Goal: Information Seeking & Learning: Compare options

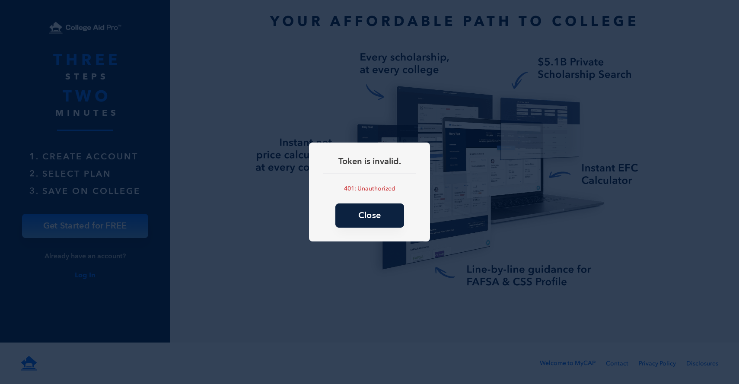
click at [384, 211] on button "Close" at bounding box center [369, 216] width 69 height 24
click at [349, 218] on button "Close" at bounding box center [369, 216] width 69 height 24
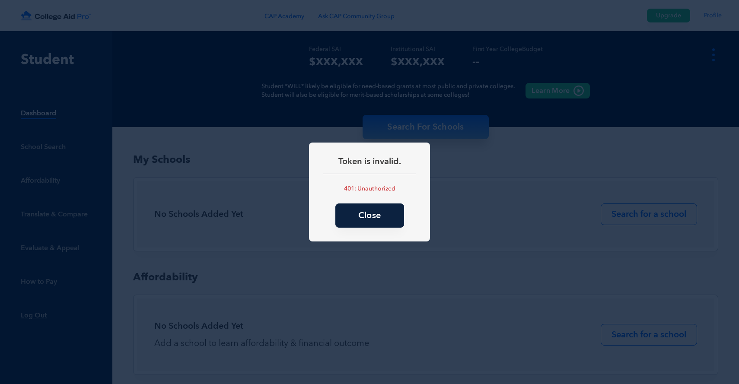
click at [367, 214] on button "Close" at bounding box center [369, 216] width 69 height 24
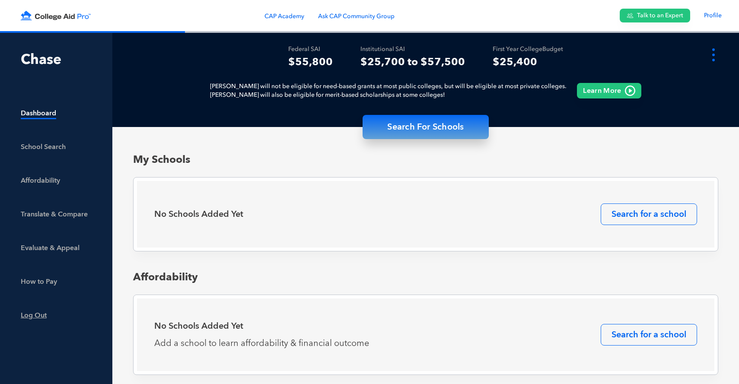
click at [50, 211] on div "Translate & Compare" at bounding box center [57, 216] width 72 height 13
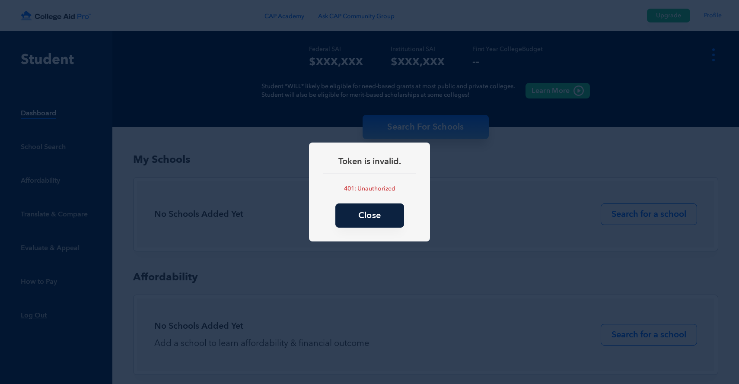
click at [362, 226] on button "Close" at bounding box center [369, 216] width 69 height 24
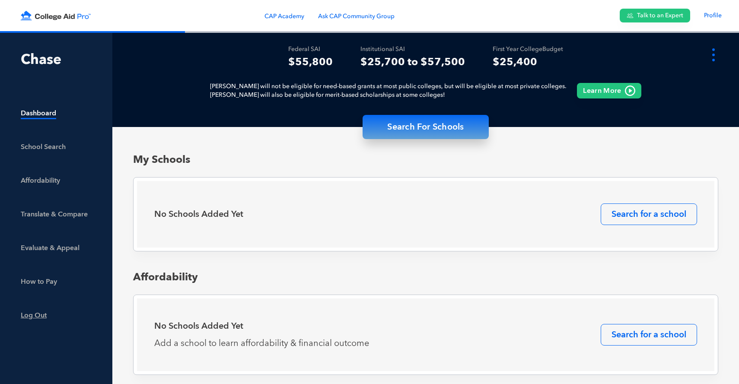
click at [83, 216] on div "Translate & Compare" at bounding box center [57, 216] width 72 height 13
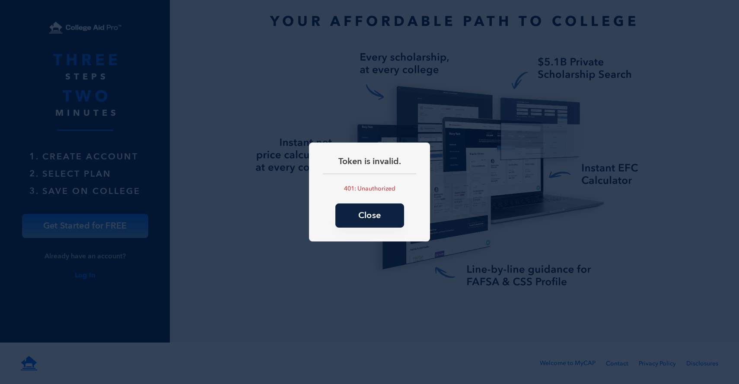
click at [355, 205] on button "Close" at bounding box center [369, 216] width 69 height 24
